Goal: Task Accomplishment & Management: Manage account settings

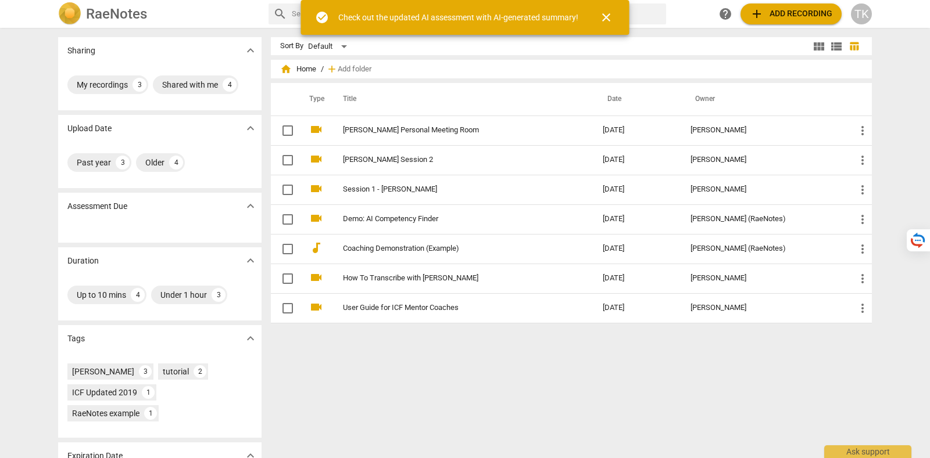
click at [610, 13] on span "close" at bounding box center [606, 17] width 14 height 14
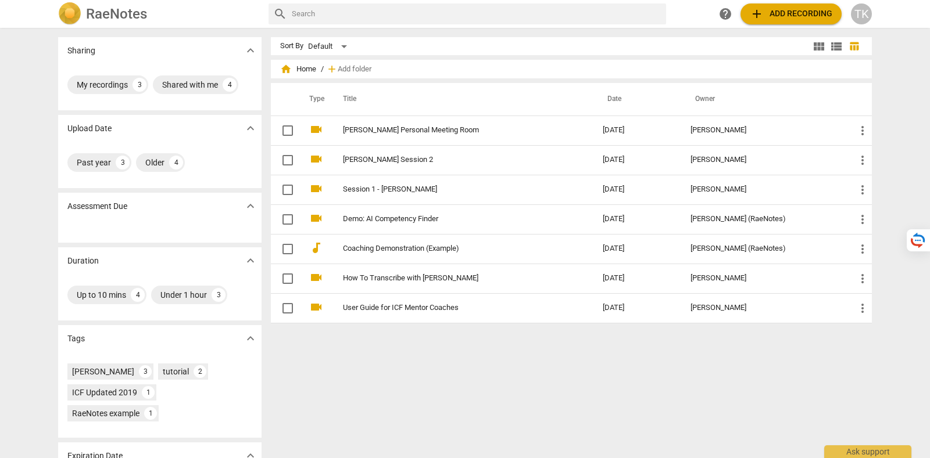
click at [865, 13] on div "TK" at bounding box center [861, 13] width 21 height 21
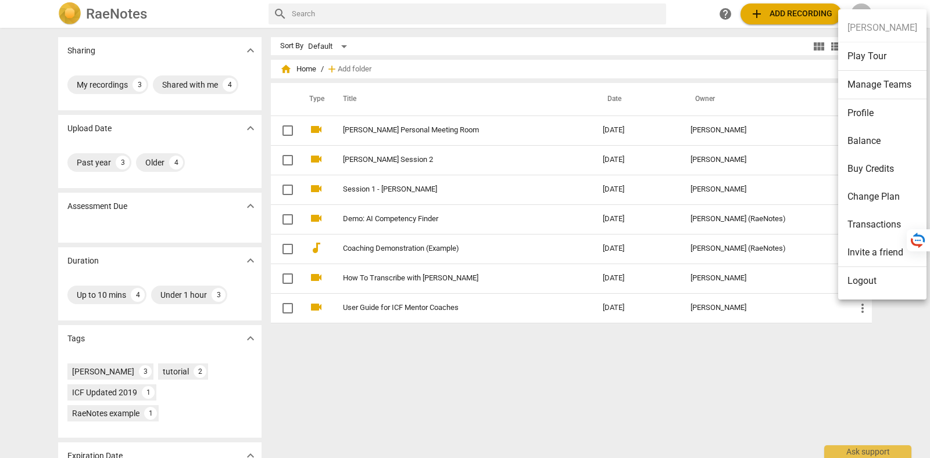
click at [866, 150] on li "Balance" at bounding box center [882, 141] width 88 height 28
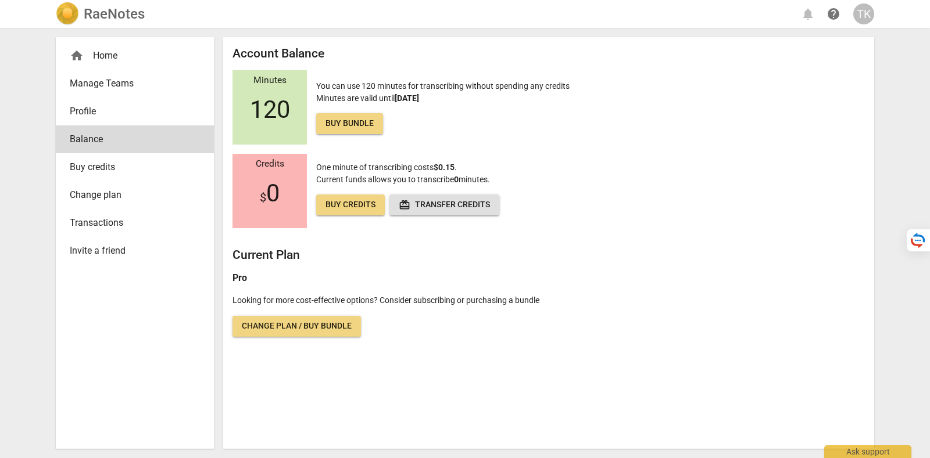
click at [126, 186] on link "Change plan" at bounding box center [135, 195] width 158 height 28
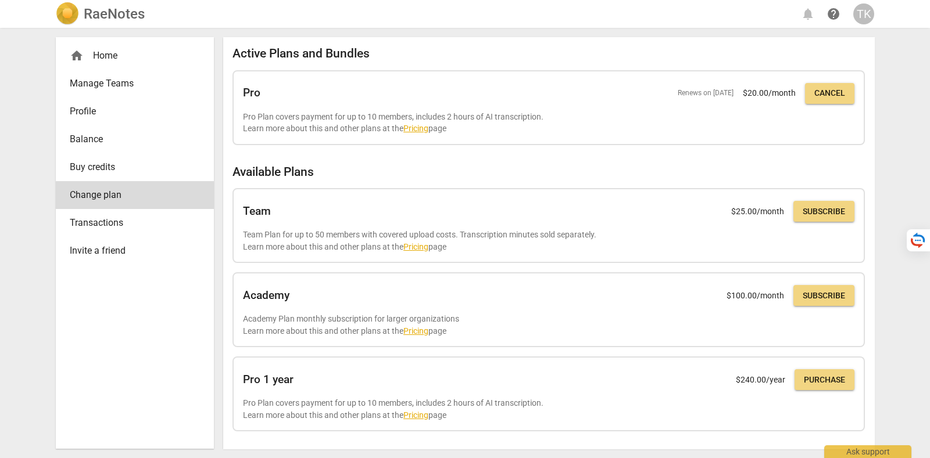
click at [866, 12] on div "TK" at bounding box center [863, 13] width 21 height 21
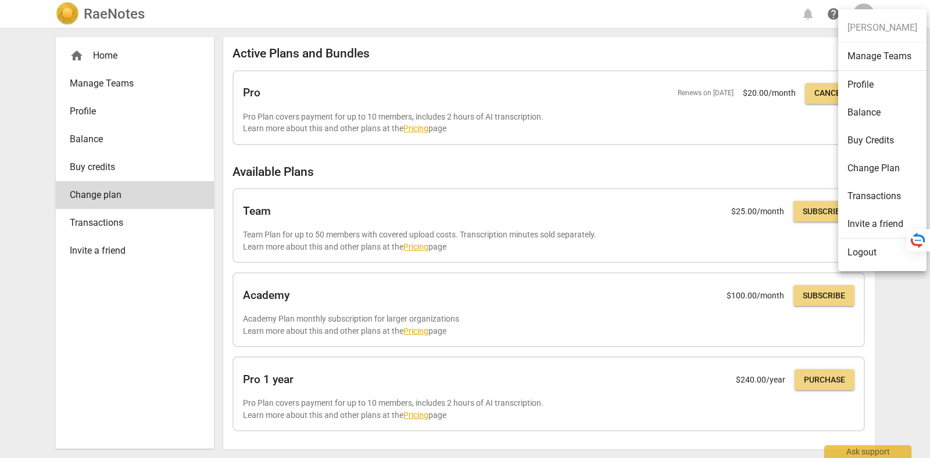
click at [877, 249] on li "Logout" at bounding box center [882, 253] width 88 height 28
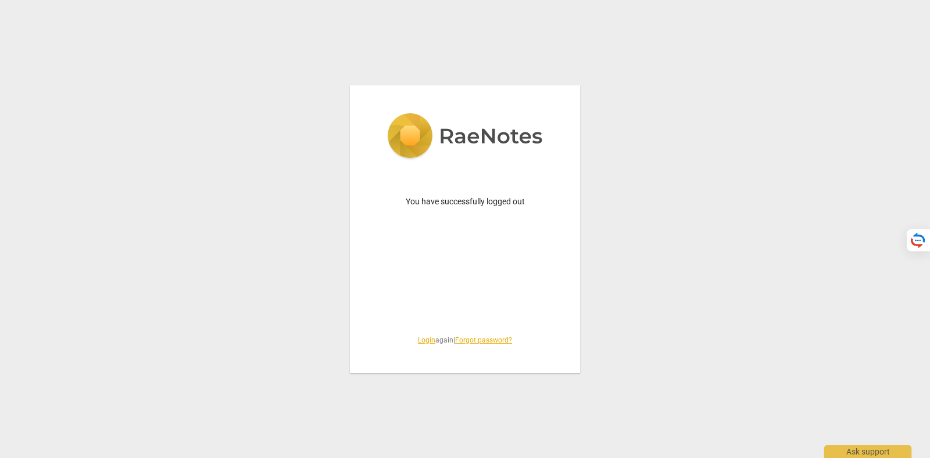
click at [418, 341] on link "Login" at bounding box center [426, 340] width 17 height 8
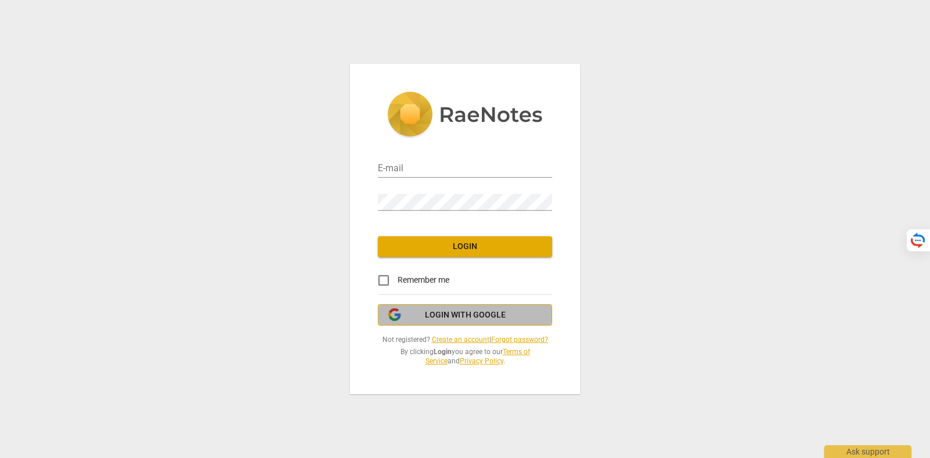
type input "tatiana@raenotes.com"
click at [479, 321] on span "Login with Google" at bounding box center [465, 316] width 81 height 12
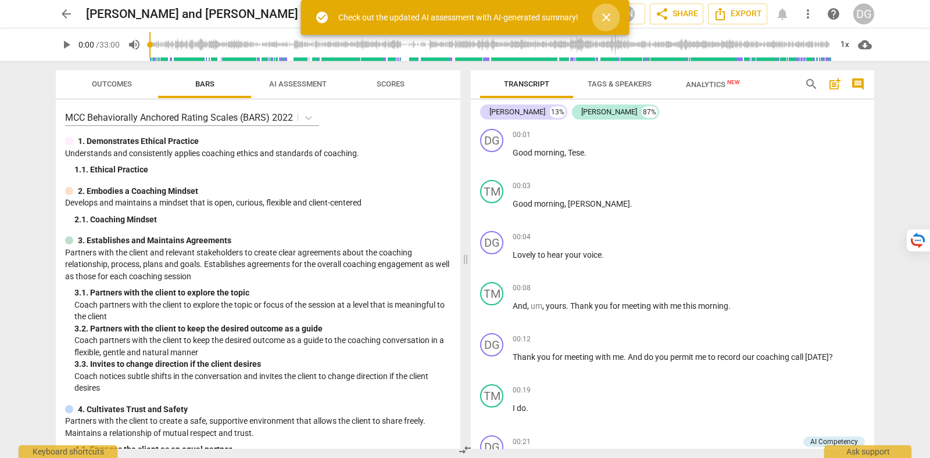
click at [606, 24] on span "close" at bounding box center [606, 17] width 14 height 14
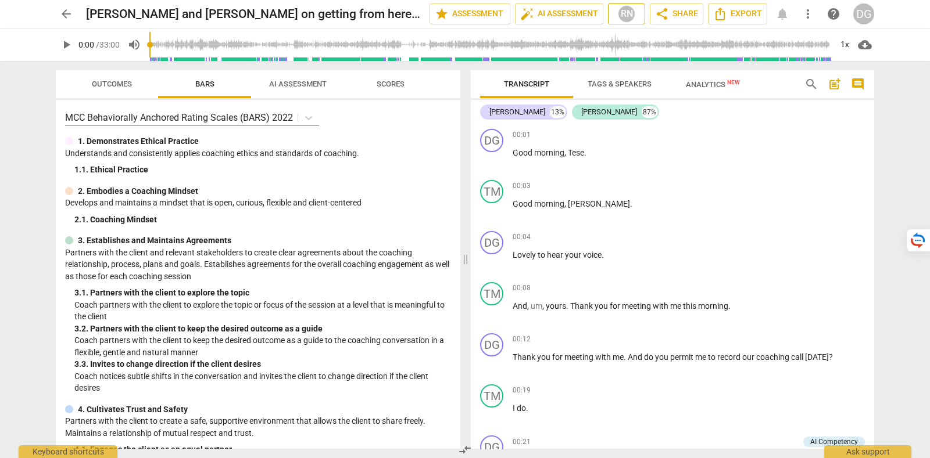
click at [616, 14] on span "RN" at bounding box center [626, 13] width 27 height 17
click at [622, 15] on div at bounding box center [465, 229] width 930 height 458
click at [71, 12] on span "arrow_back" at bounding box center [66, 14] width 14 height 14
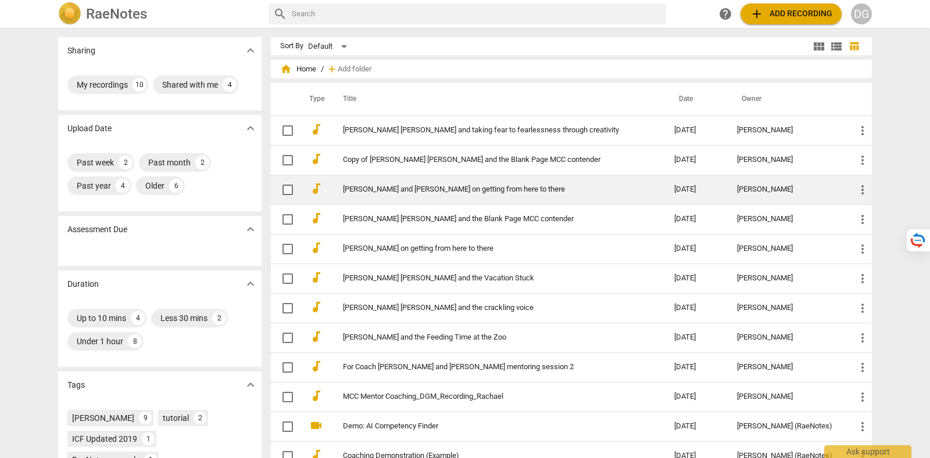
click at [784, 188] on div "[PERSON_NAME]" at bounding box center [787, 189] width 100 height 9
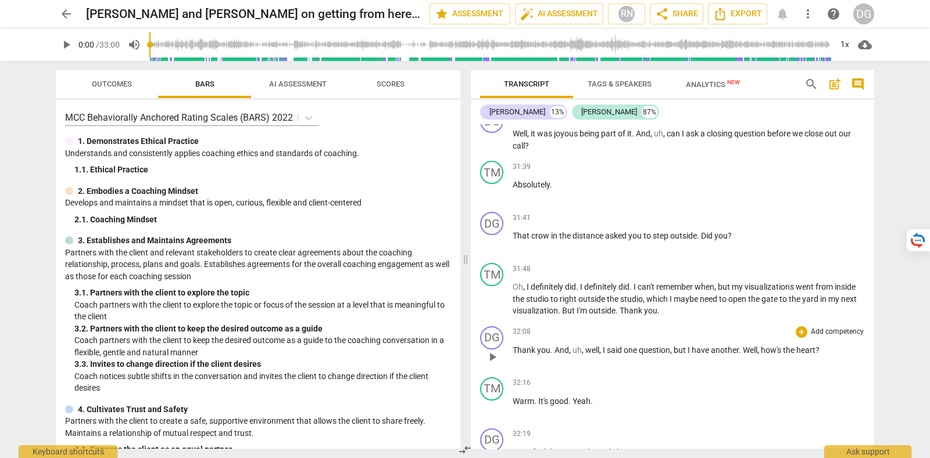
scroll to position [5955, 0]
